Goal: Find specific page/section: Find specific page/section

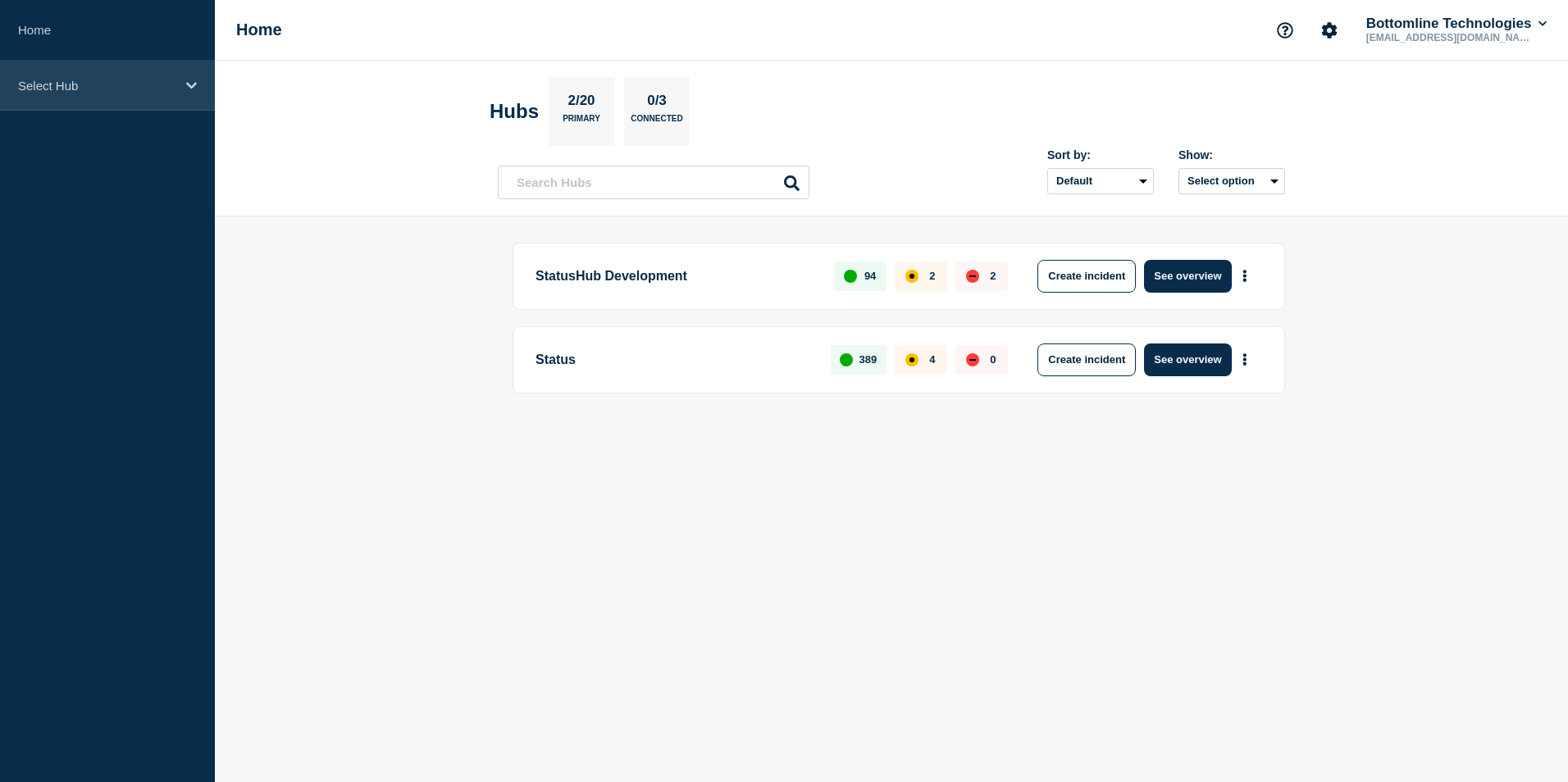
click at [190, 90] on icon at bounding box center [191, 85] width 11 height 12
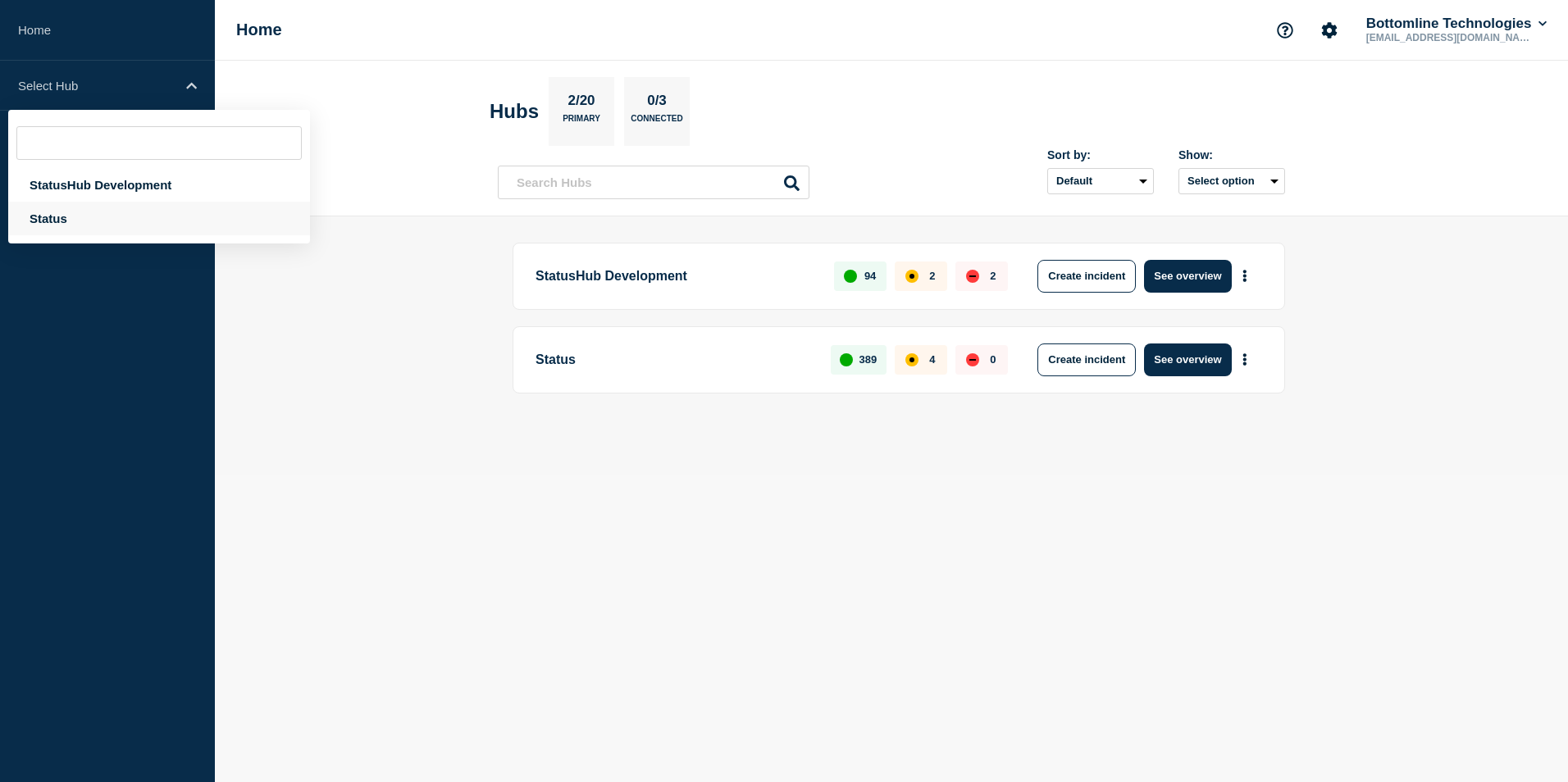
click at [110, 219] on div "Status" at bounding box center [159, 218] width 302 height 34
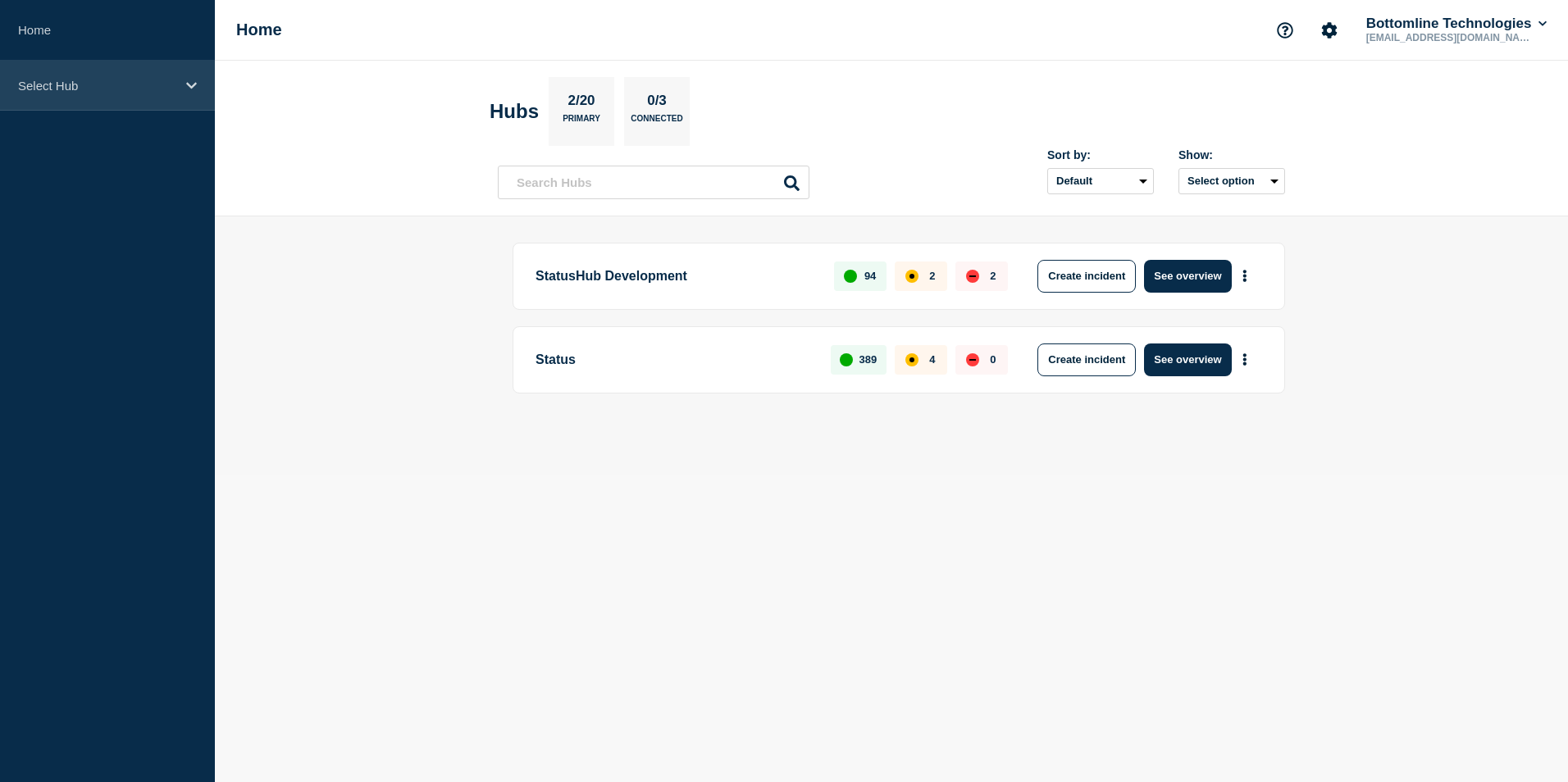
click at [187, 84] on icon at bounding box center [191, 85] width 11 height 7
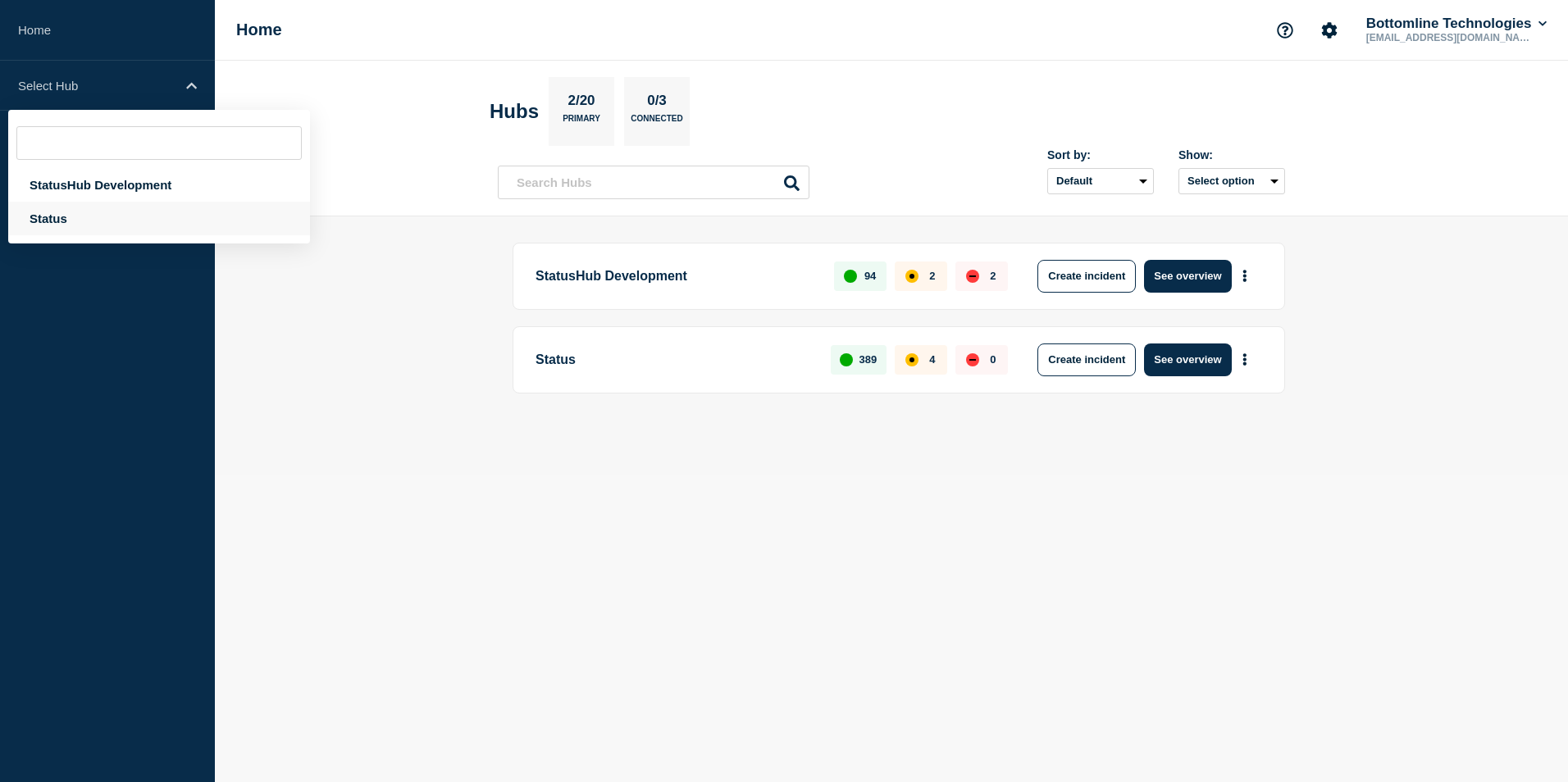
click at [143, 220] on div "Status" at bounding box center [159, 218] width 302 height 34
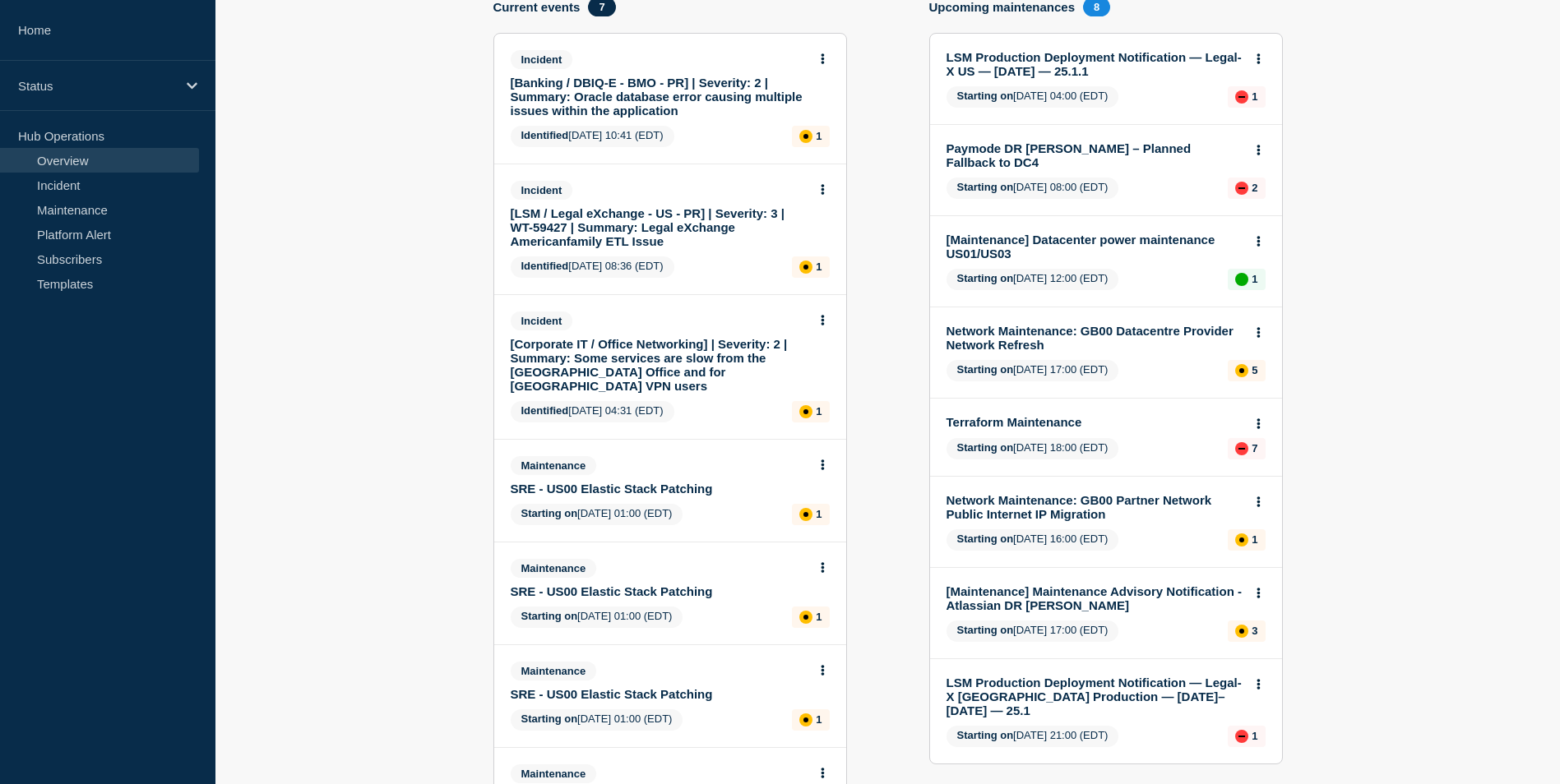
scroll to position [266, 0]
